Goal: Information Seeking & Learning: Learn about a topic

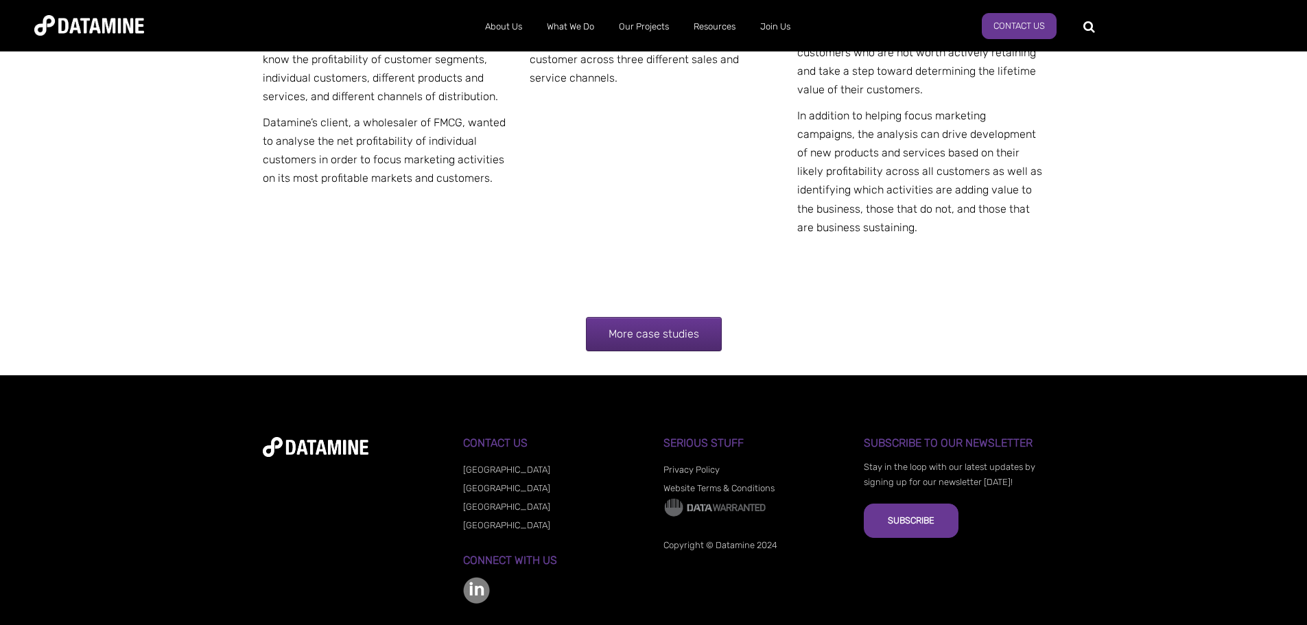
scroll to position [2670, 0]
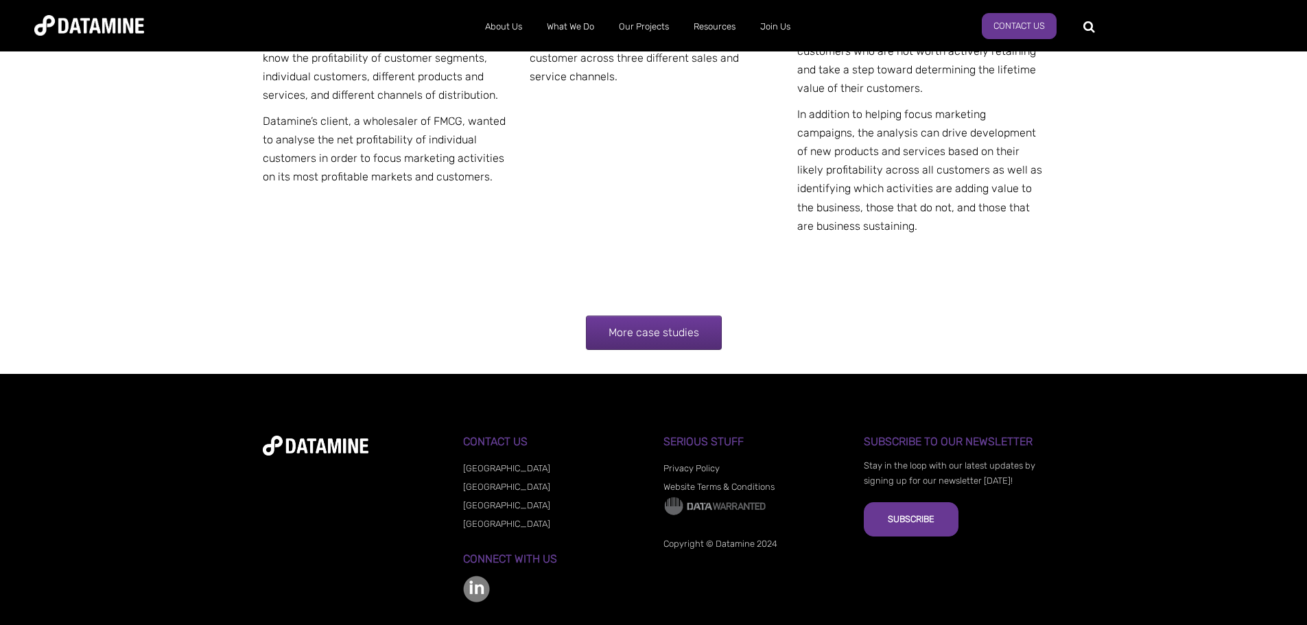
click at [664, 329] on link "More case studies" at bounding box center [654, 333] width 136 height 34
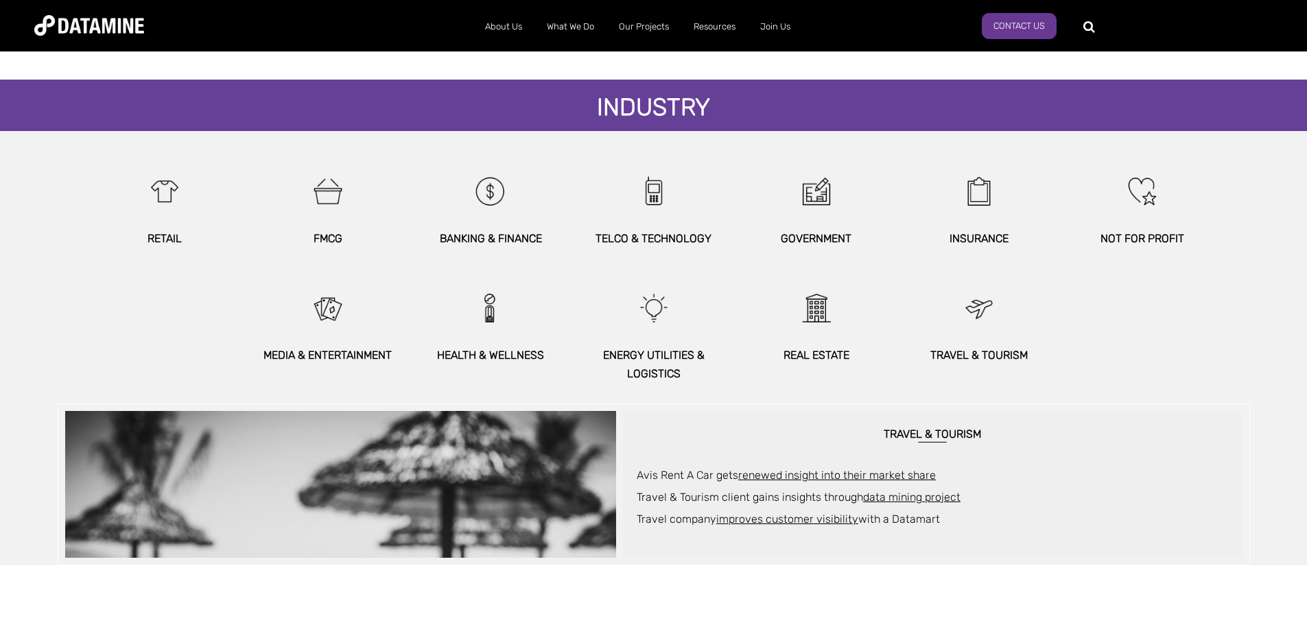
scroll to position [695, 0]
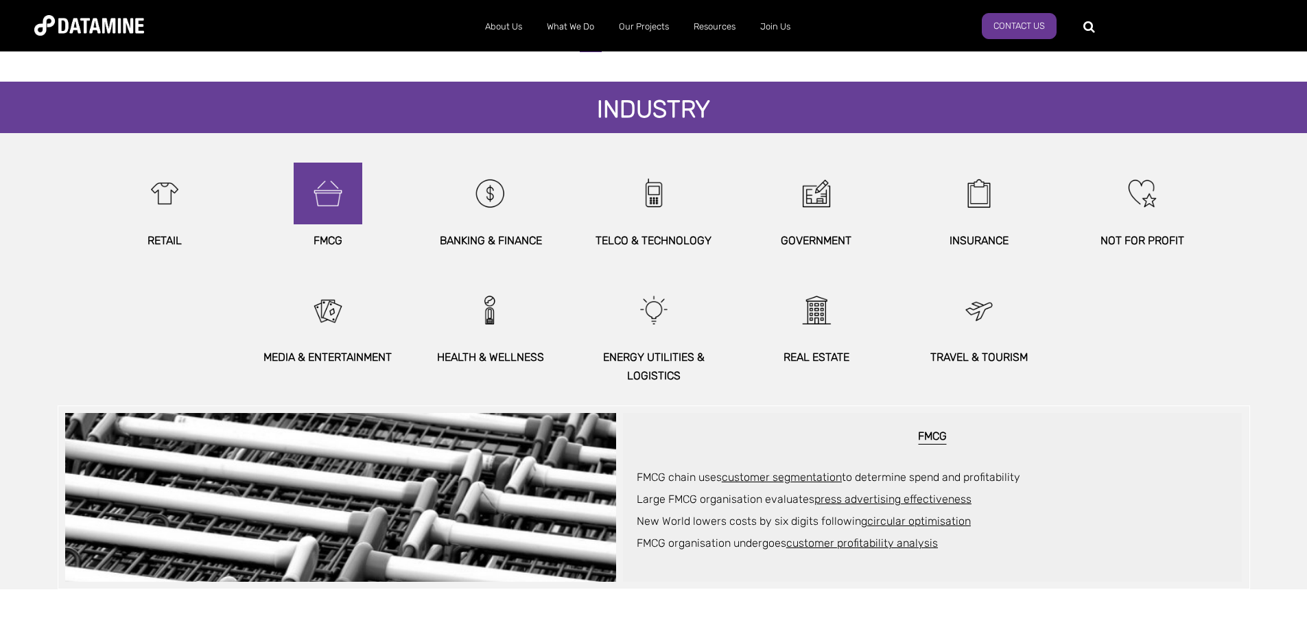
click at [329, 200] on img at bounding box center [328, 194] width 59 height 62
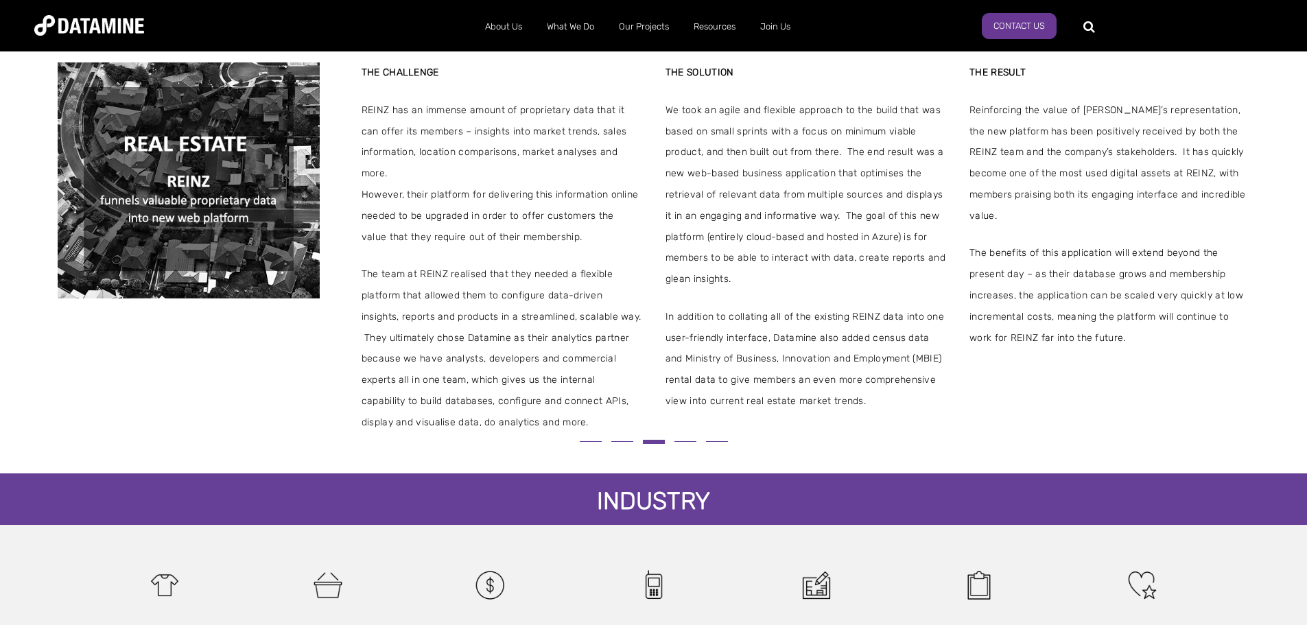
scroll to position [0, 0]
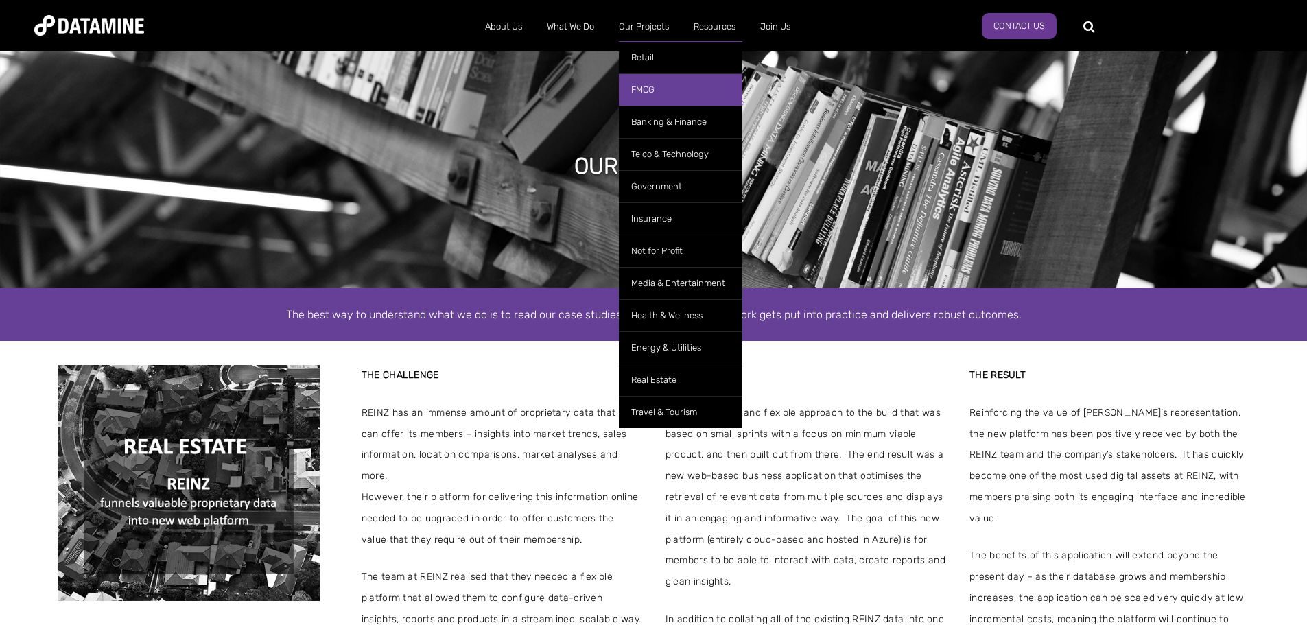
click at [655, 93] on link "FMCG" at bounding box center [681, 89] width 124 height 32
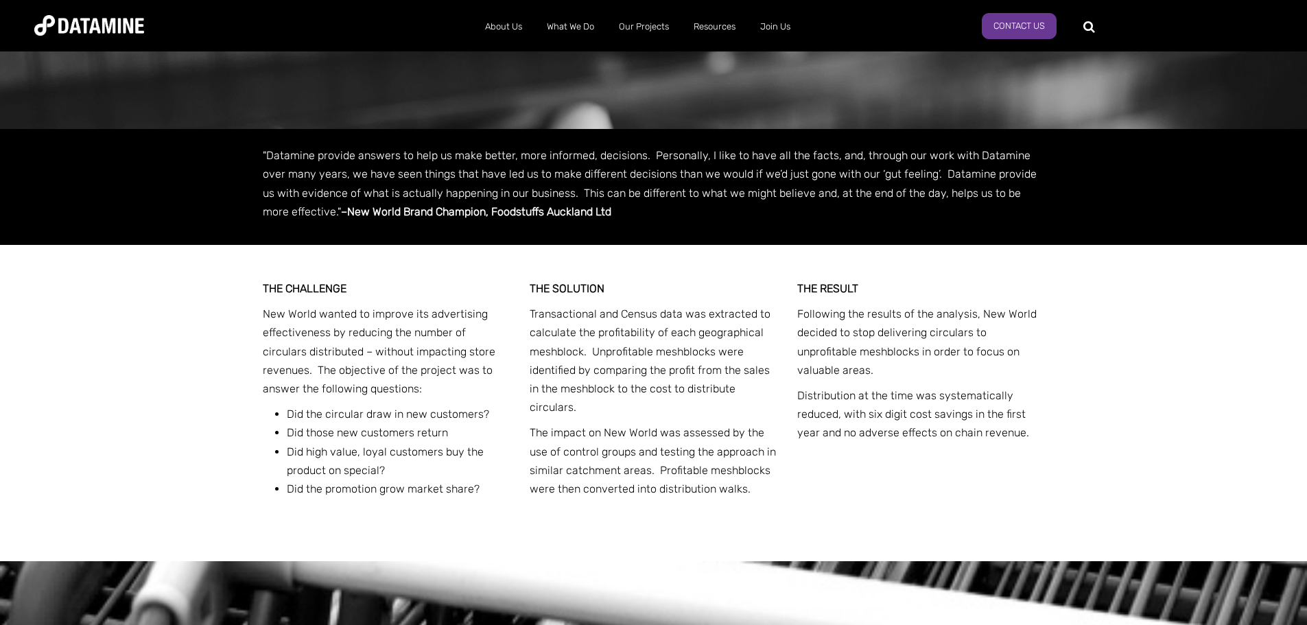
scroll to position [1169, 0]
